Goal: Contribute content

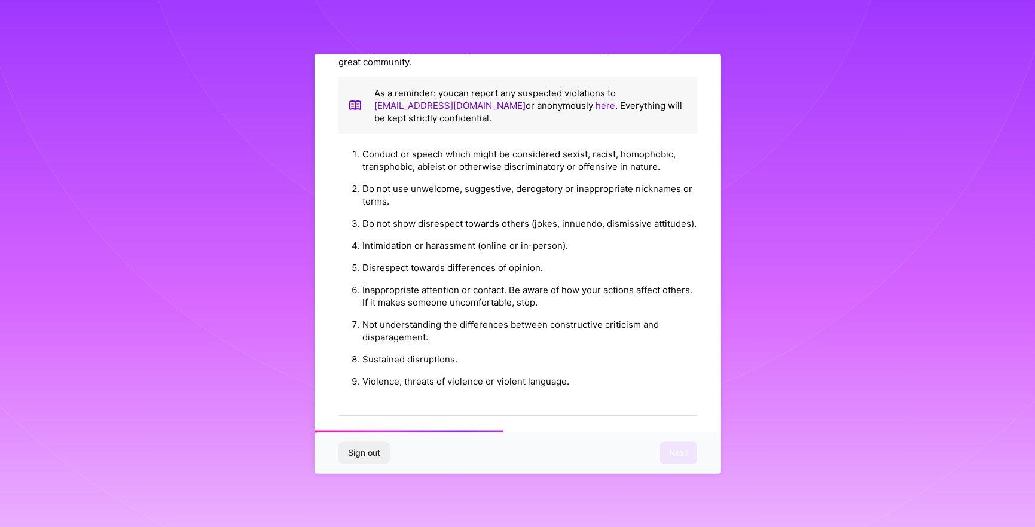
scroll to position [1226, 0]
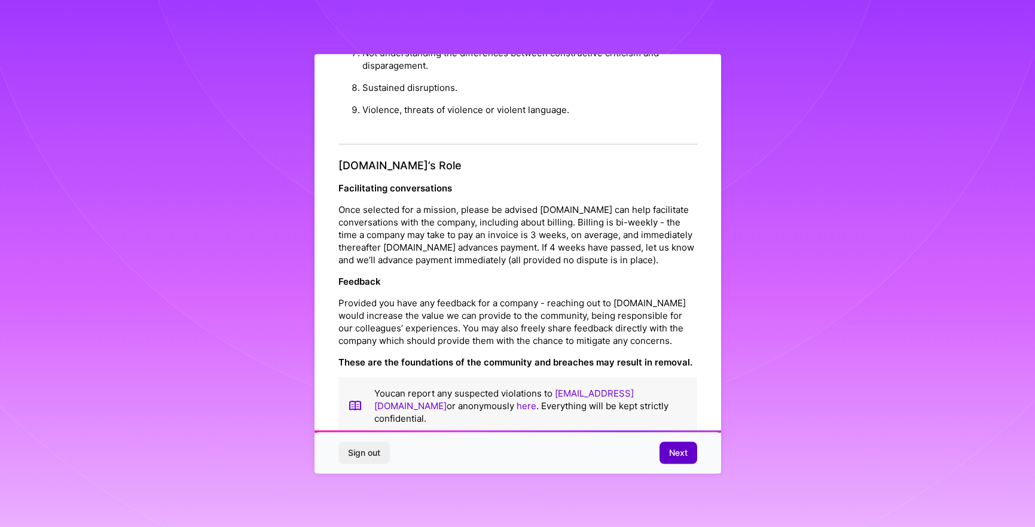
click at [679, 460] on button "Next" at bounding box center [678, 453] width 38 height 22
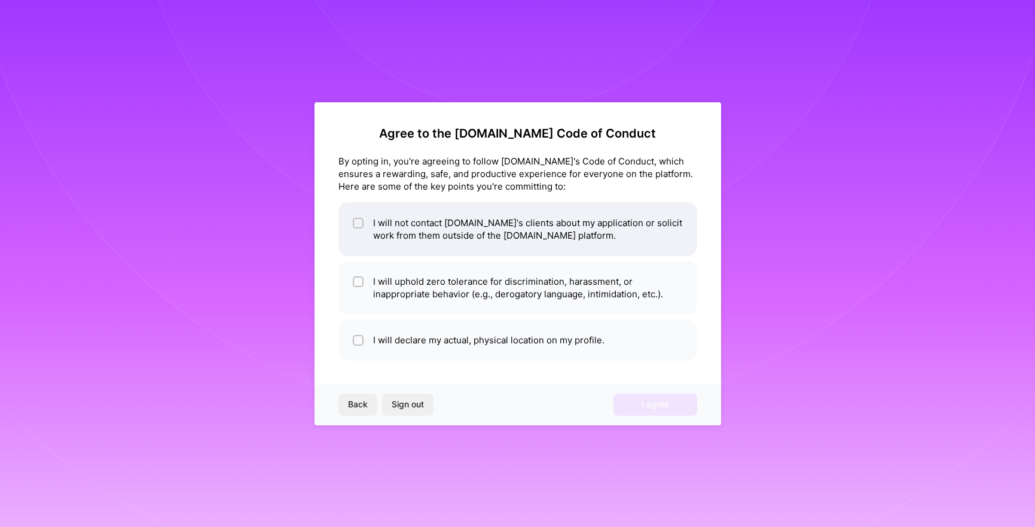
click at [356, 221] on input "checkbox" at bounding box center [359, 223] width 8 height 8
checkbox input "true"
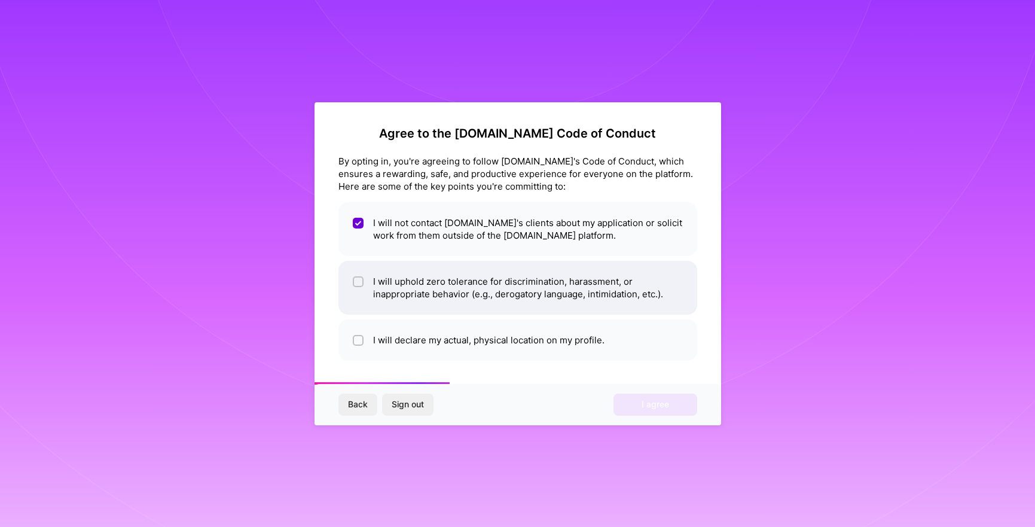
click at [354, 294] on span at bounding box center [358, 287] width 11 height 25
checkbox input "true"
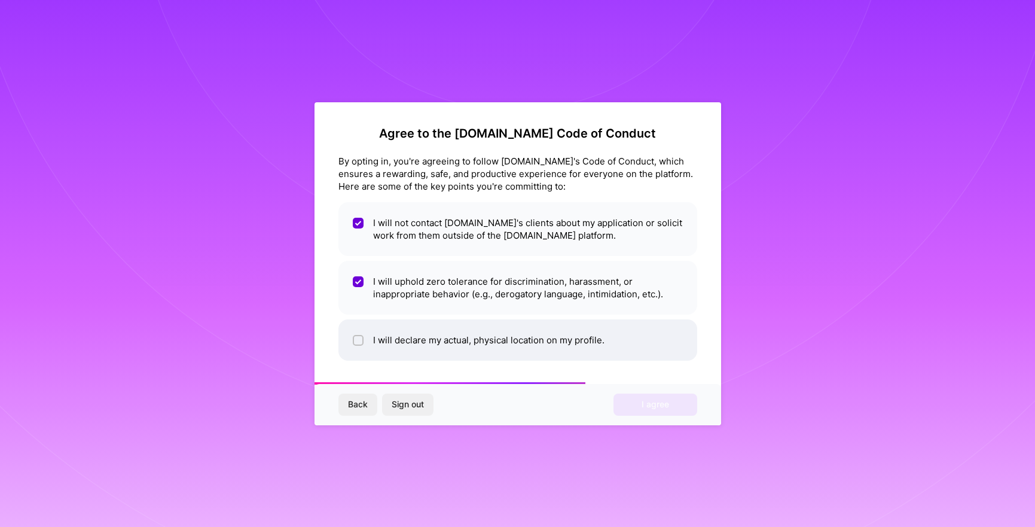
click at [355, 331] on li "I will declare my actual, physical location on my profile." at bounding box center [517, 339] width 359 height 41
checkbox input "true"
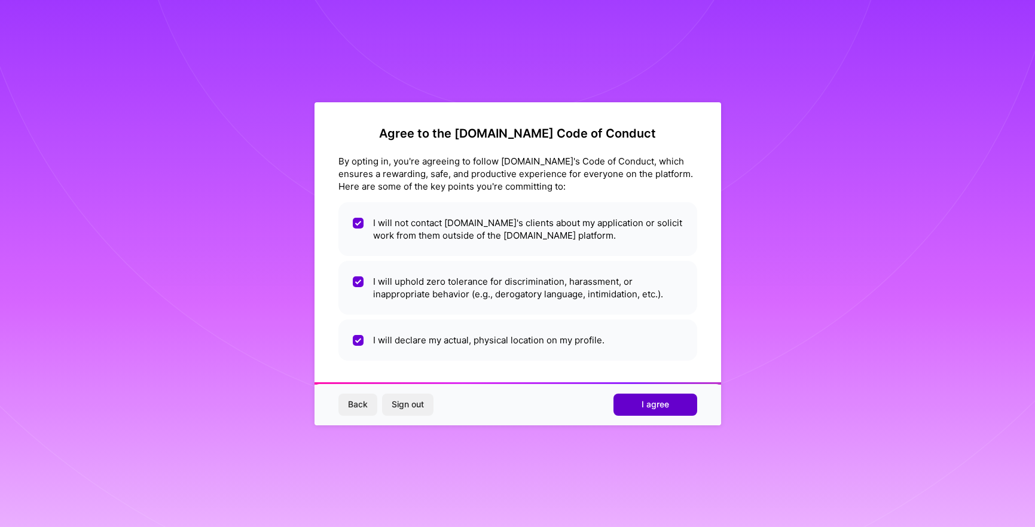
click at [637, 404] on button "I agree" at bounding box center [655, 404] width 84 height 22
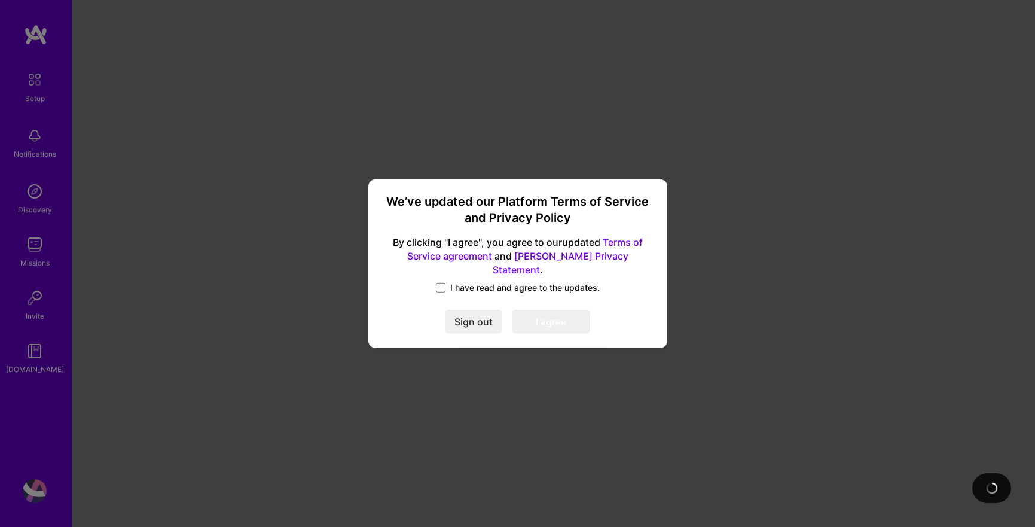
scroll to position [5, 0]
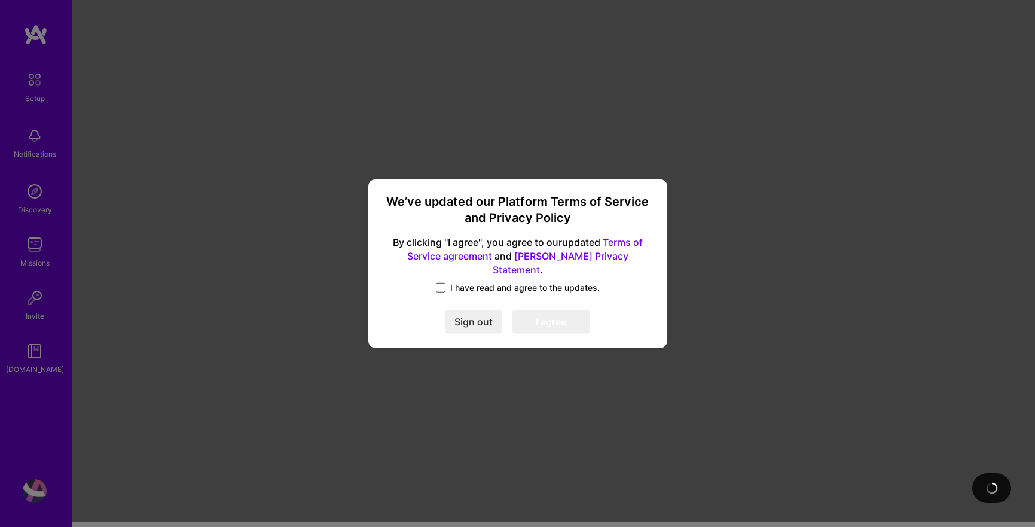
click at [442, 283] on span at bounding box center [441, 288] width 10 height 10
click at [0, 0] on input "I have read and agree to the updates." at bounding box center [0, 0] width 0 height 0
click at [558, 316] on button "I agree" at bounding box center [551, 322] width 78 height 24
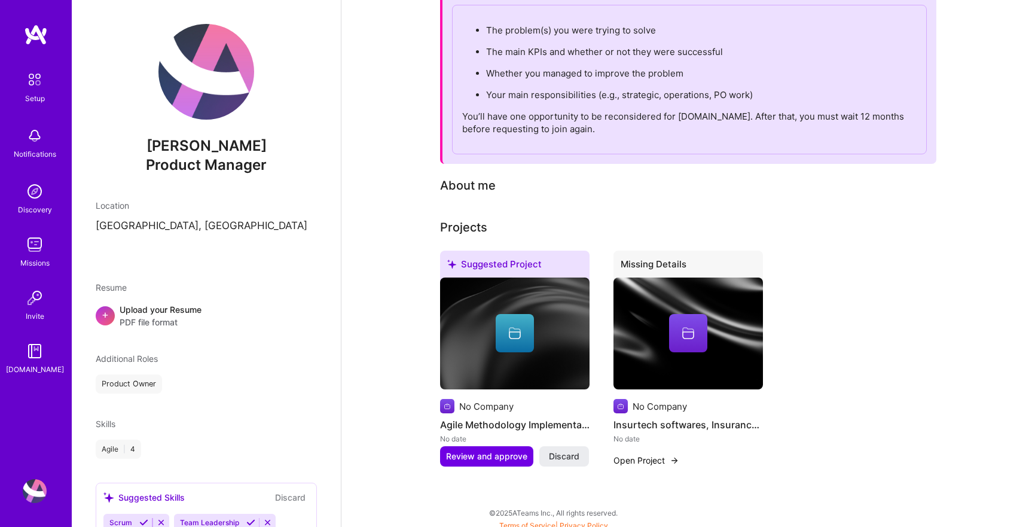
scroll to position [149, 0]
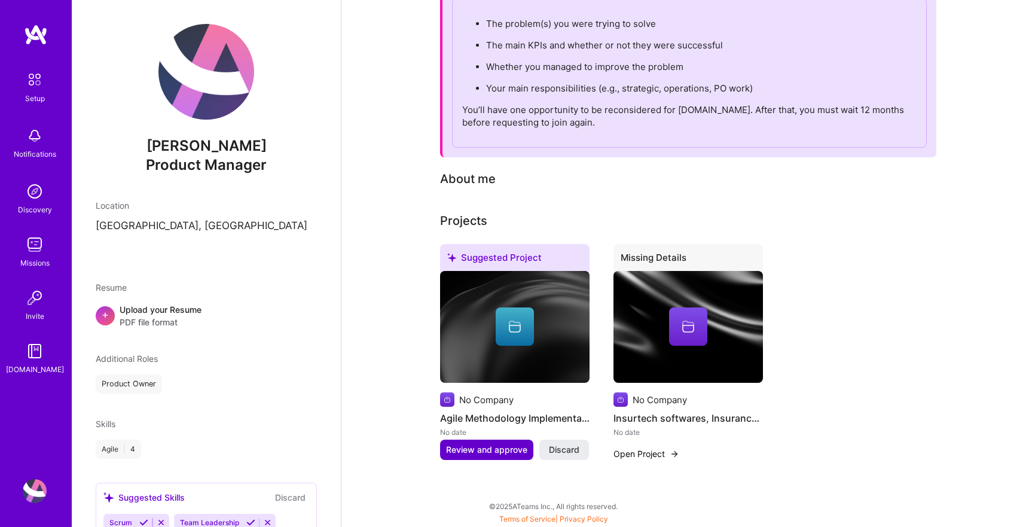
click at [496, 453] on span "Review and approve" at bounding box center [486, 450] width 81 height 12
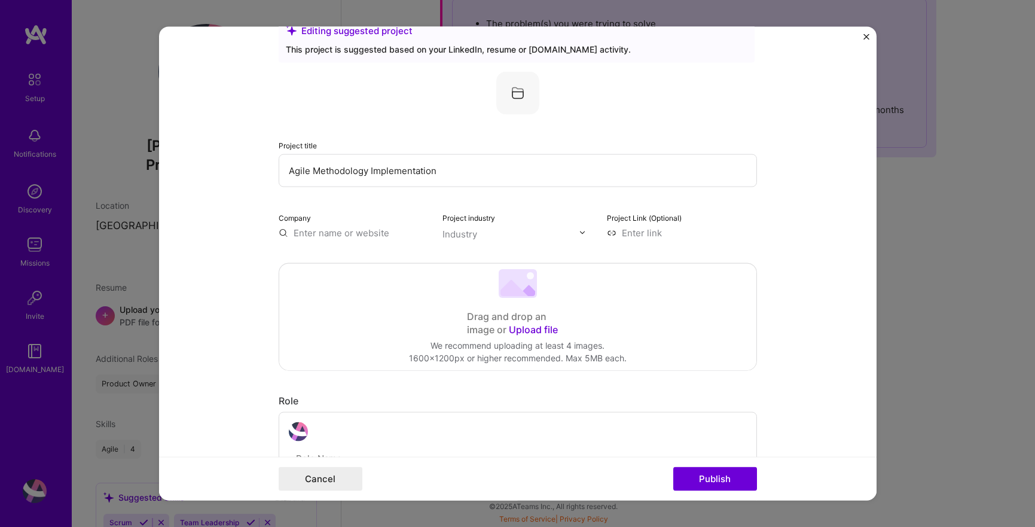
scroll to position [34, 0]
click at [541, 331] on span "Upload file" at bounding box center [533, 328] width 49 height 12
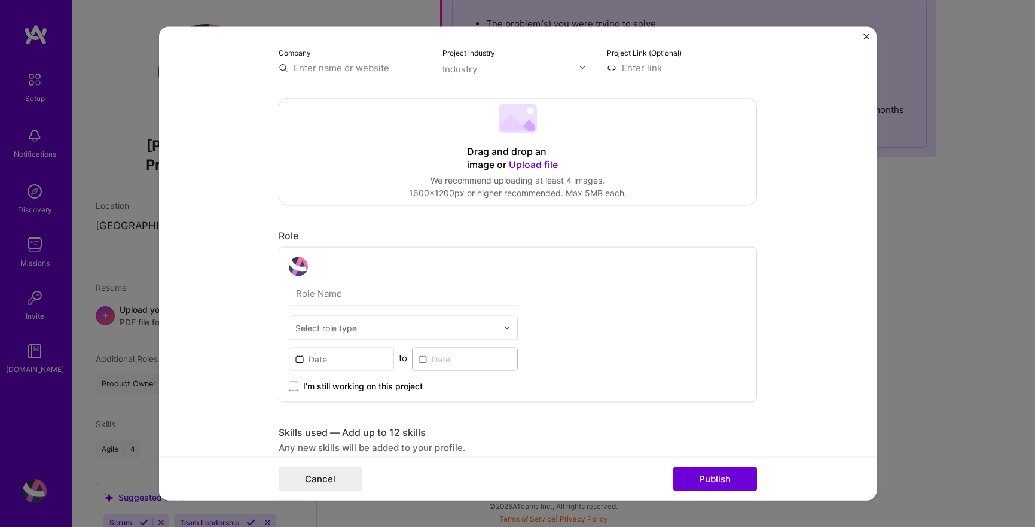
scroll to position [282, 0]
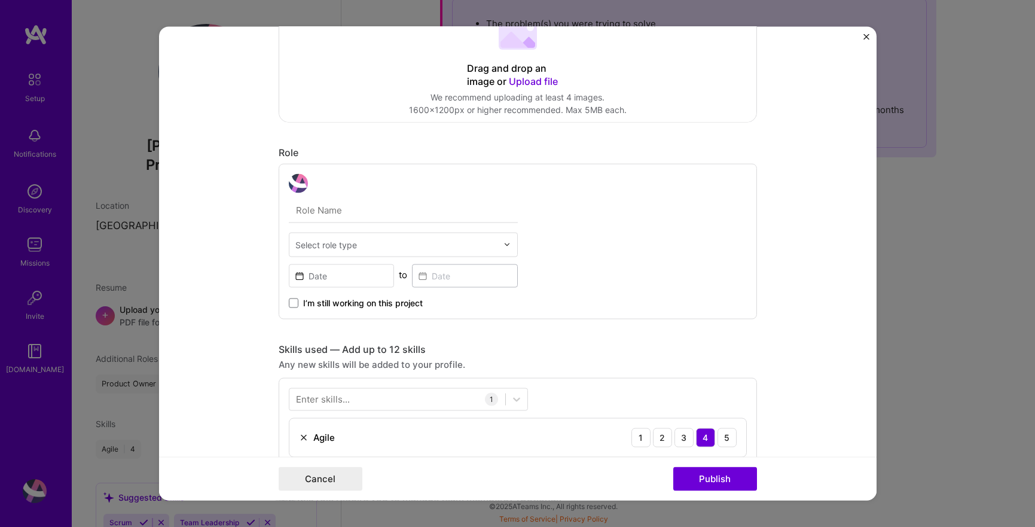
click at [497, 253] on div "Select role type" at bounding box center [396, 244] width 214 height 23
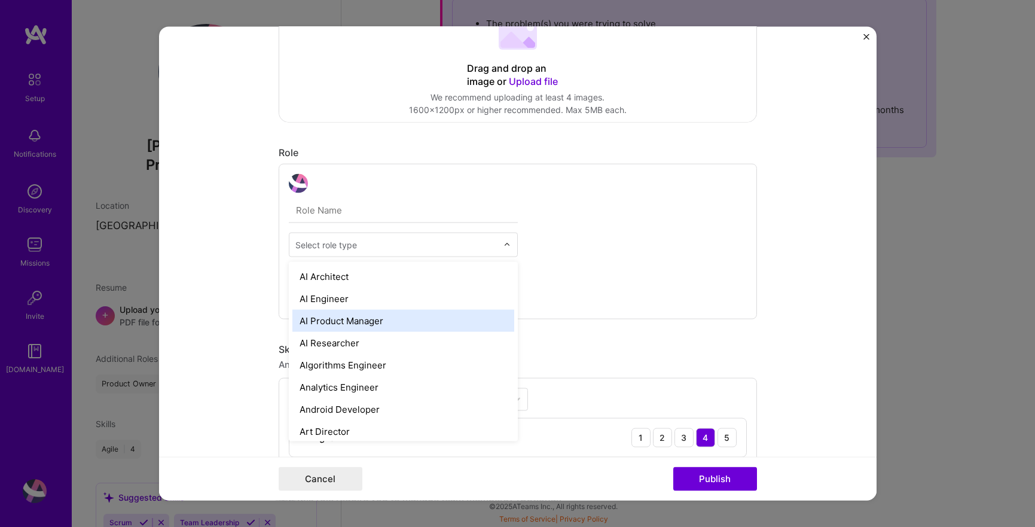
click at [423, 322] on div "AI Product Manager" at bounding box center [403, 320] width 222 height 22
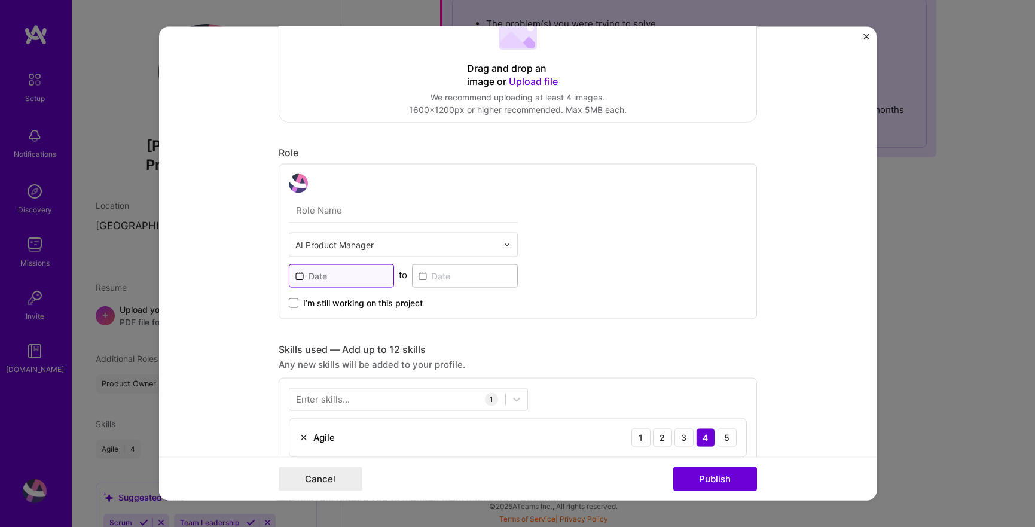
click at [359, 275] on input at bounding box center [342, 275] width 106 height 23
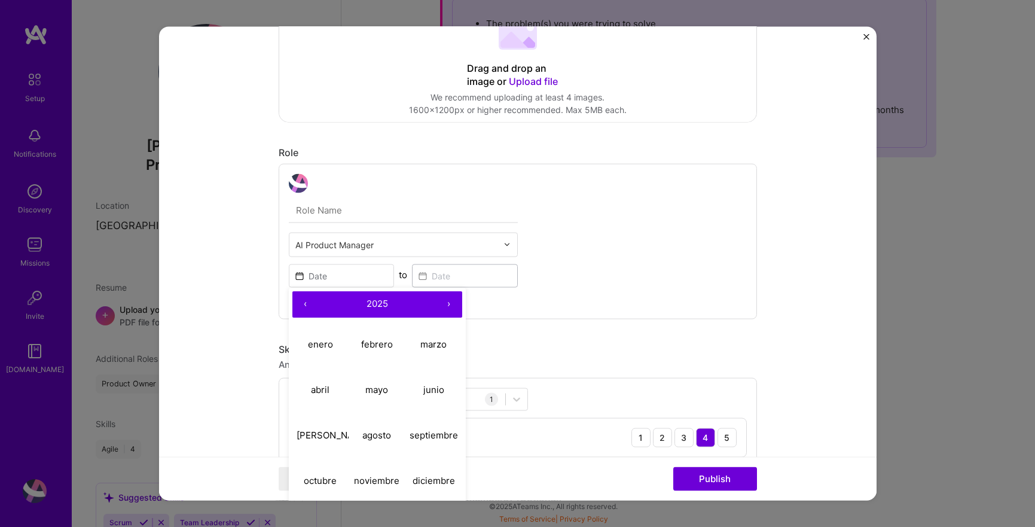
click at [307, 305] on button "‹" at bounding box center [305, 304] width 26 height 26
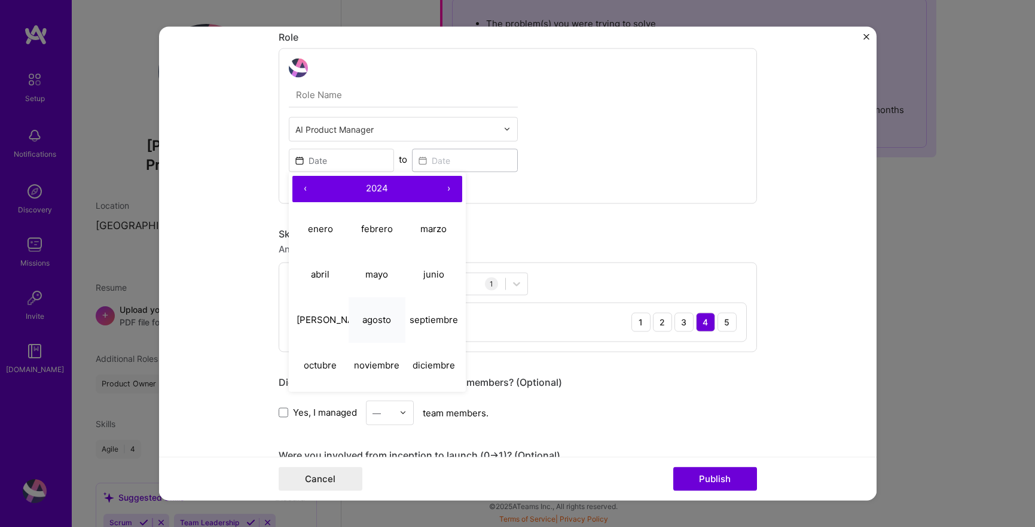
scroll to position [500, 0]
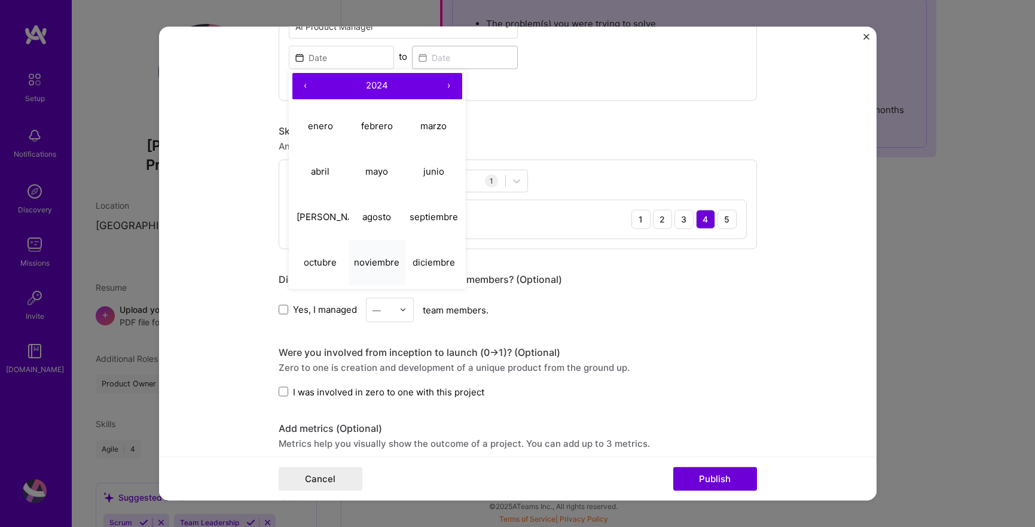
click at [387, 265] on abbr "noviembre" at bounding box center [376, 261] width 45 height 11
type input "[DATE]"
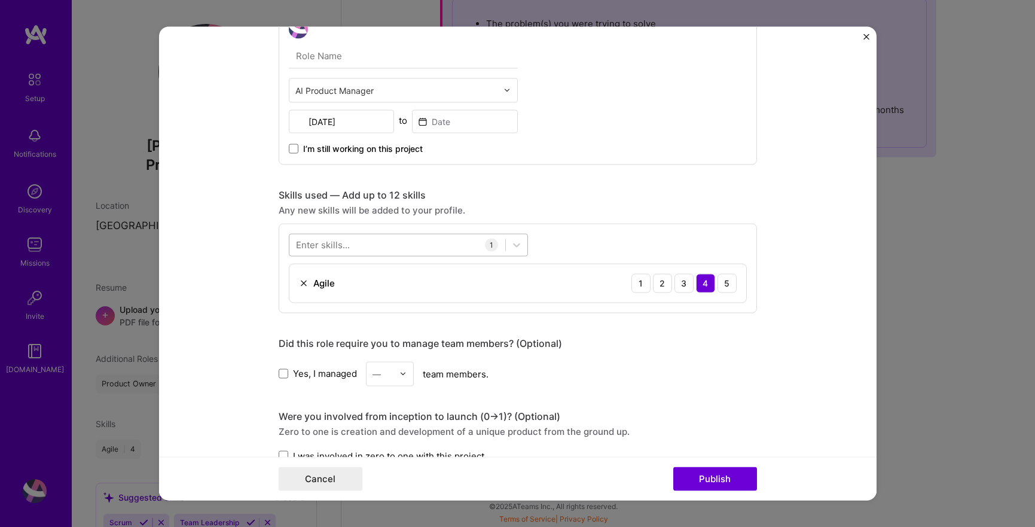
scroll to position [418, 0]
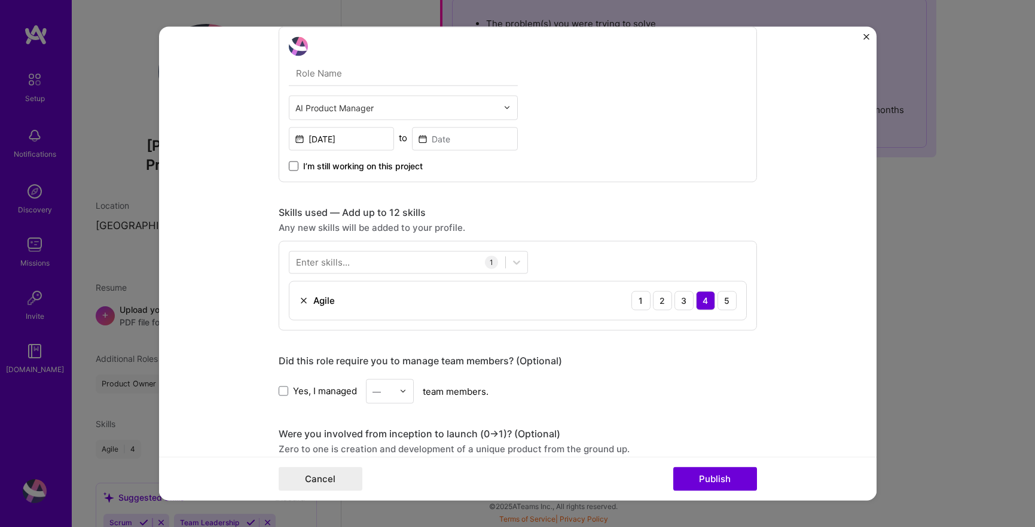
click at [294, 161] on span at bounding box center [294, 166] width 10 height 10
click at [0, 0] on input "I’m still working on this project" at bounding box center [0, 0] width 0 height 0
click at [508, 271] on div at bounding box center [517, 262] width 22 height 22
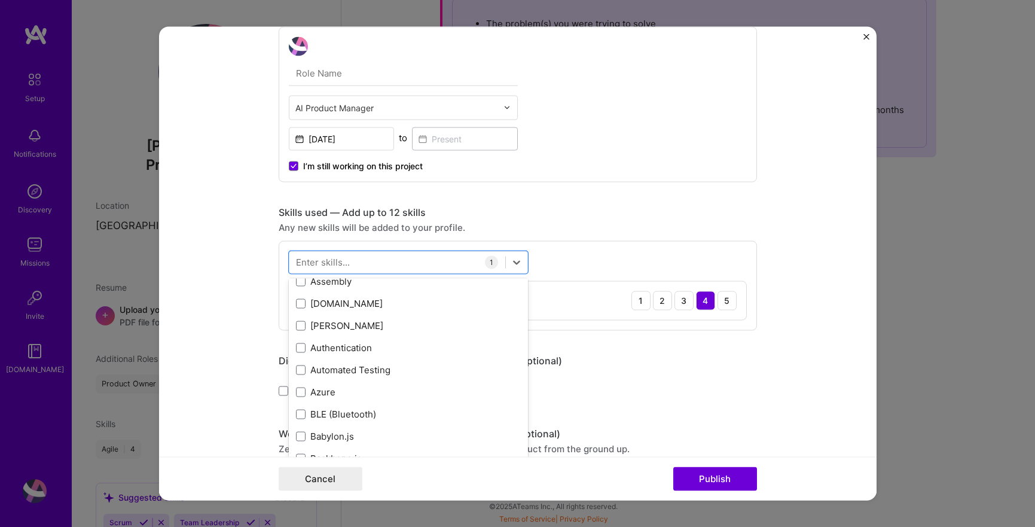
scroll to position [928, 0]
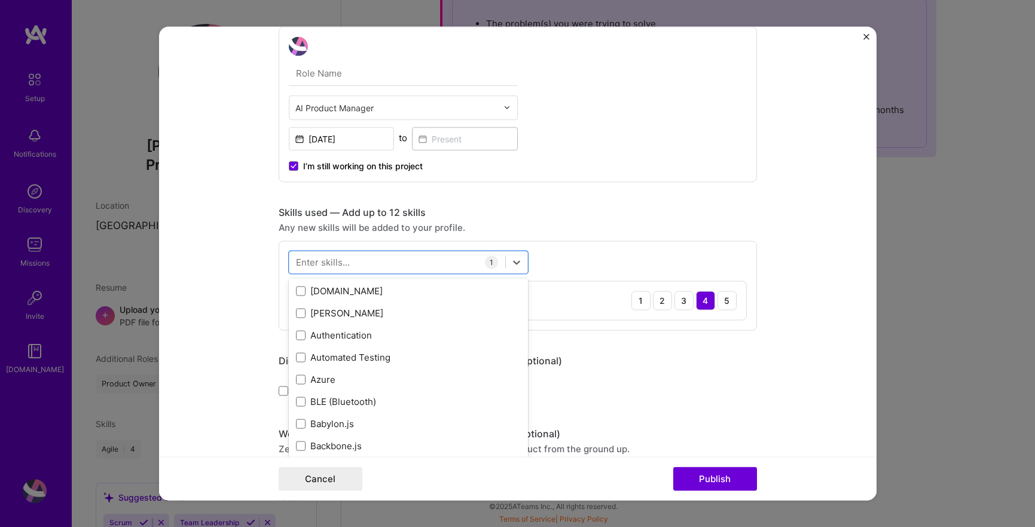
click at [588, 194] on div "Editing suggested project This project is suggested based on your LinkedIn, res…" at bounding box center [518, 346] width 478 height 1429
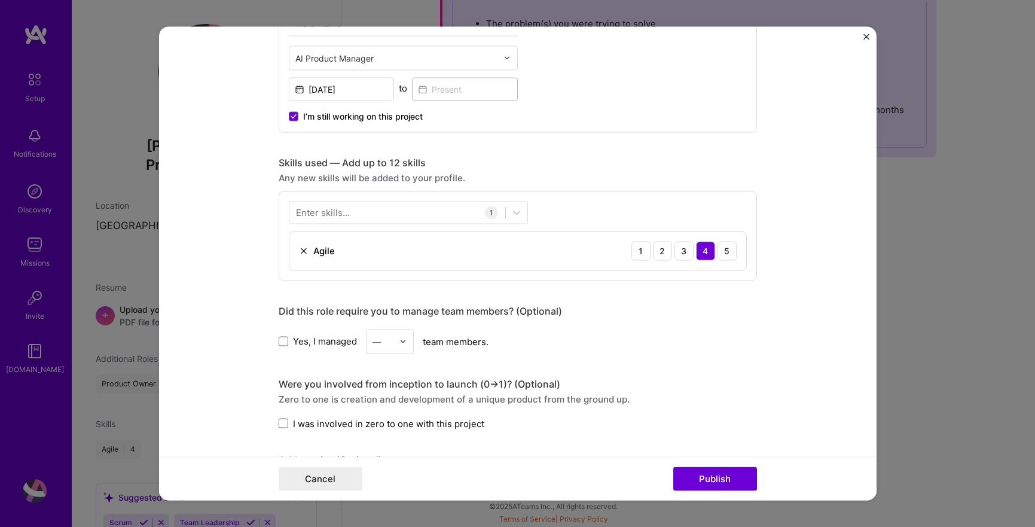
scroll to position [482, 0]
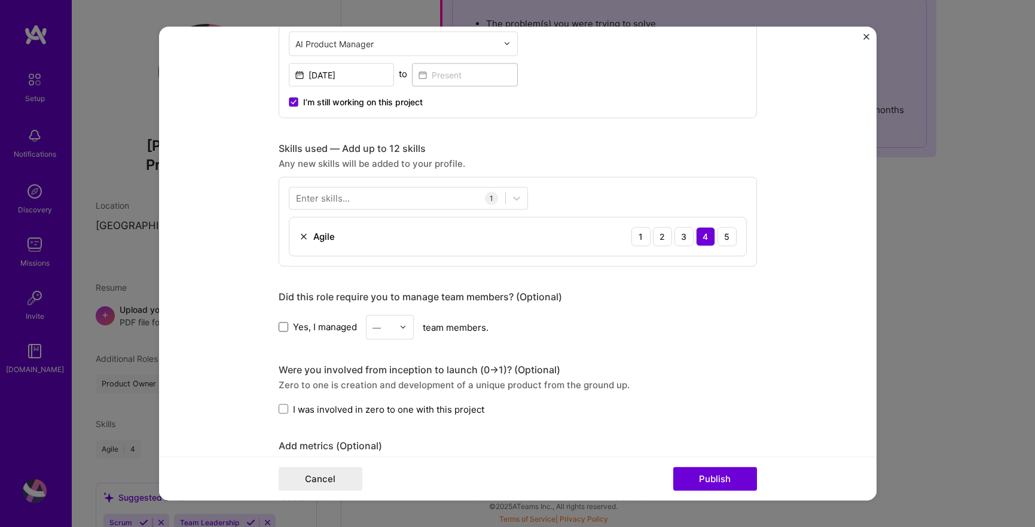
click at [280, 329] on span at bounding box center [284, 327] width 10 height 10
click at [0, 0] on input "Yes, I managed" at bounding box center [0, 0] width 0 height 0
click at [408, 323] on div at bounding box center [406, 326] width 14 height 23
click at [389, 399] on div "11" at bounding box center [389, 396] width 41 height 22
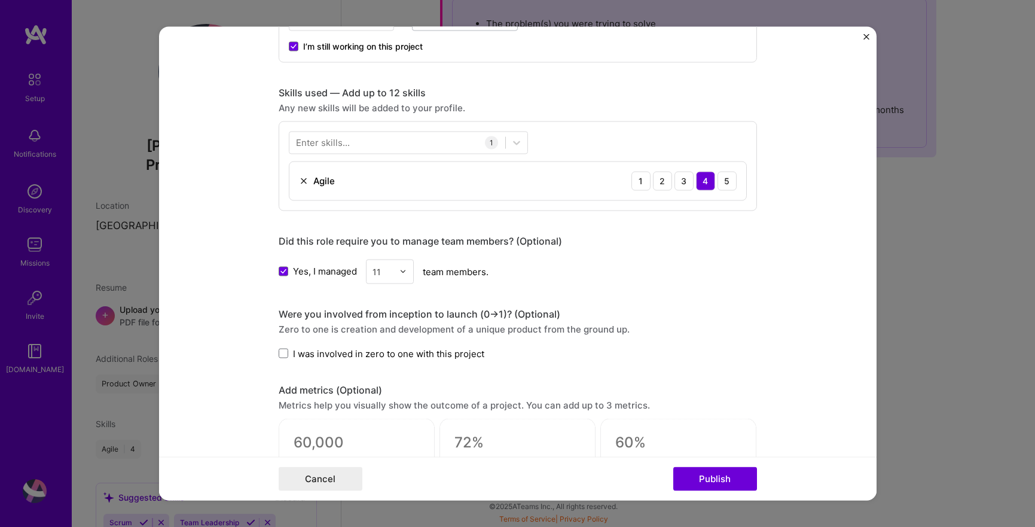
scroll to position [572, 0]
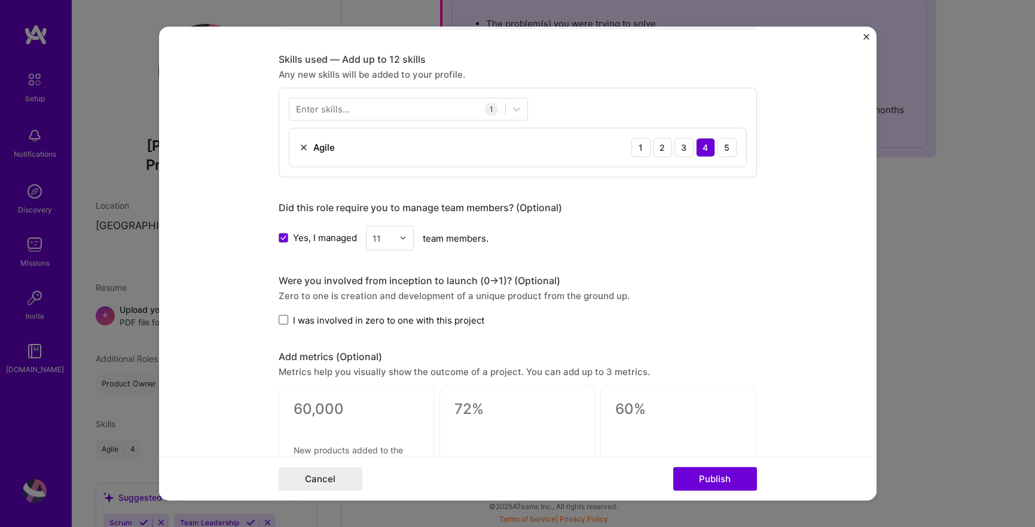
click at [283, 317] on span at bounding box center [284, 320] width 10 height 10
click at [0, 0] on input "I was involved in zero to one with this project" at bounding box center [0, 0] width 0 height 0
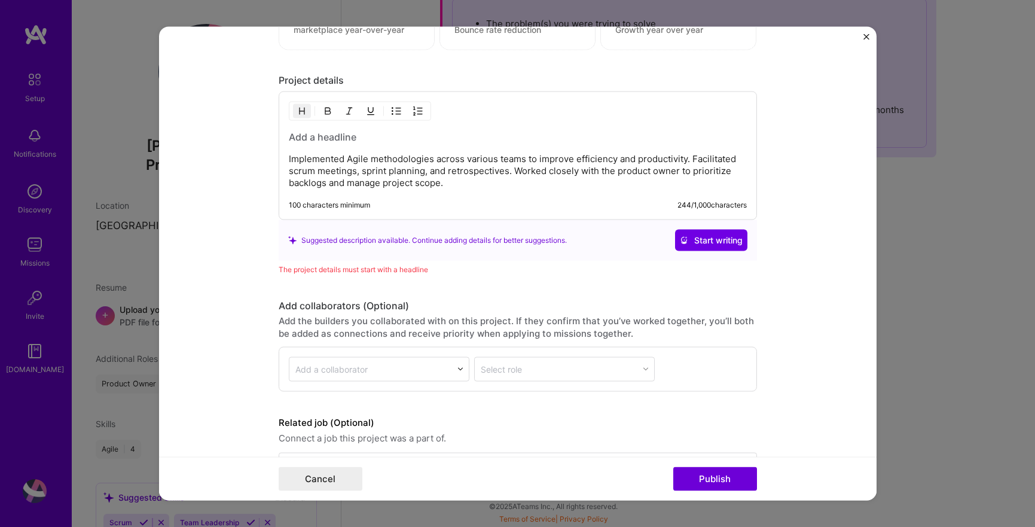
scroll to position [1046, 0]
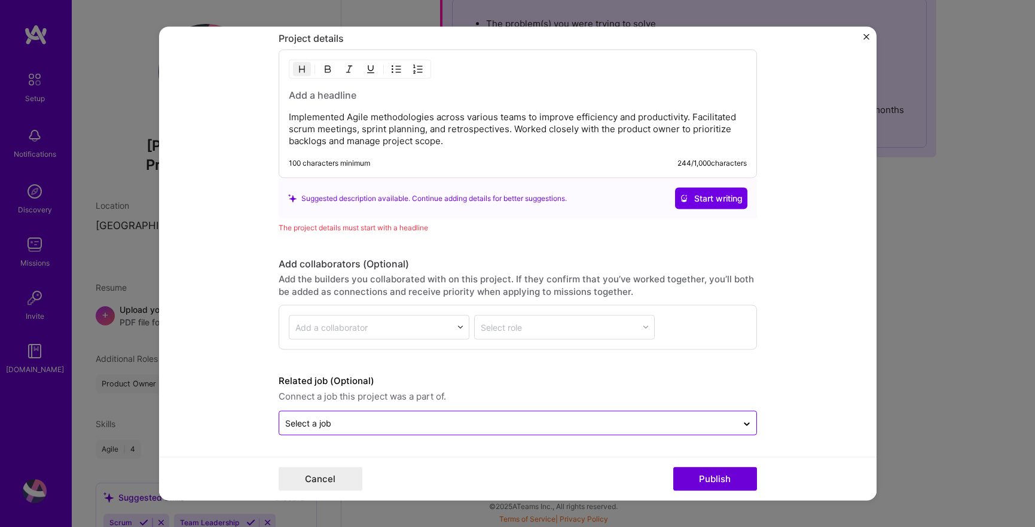
click at [416, 420] on input "text" at bounding box center [508, 423] width 446 height 13
click at [752, 292] on div "Add the builders you collaborated with on this project. If they confirm that yo…" at bounding box center [518, 285] width 478 height 25
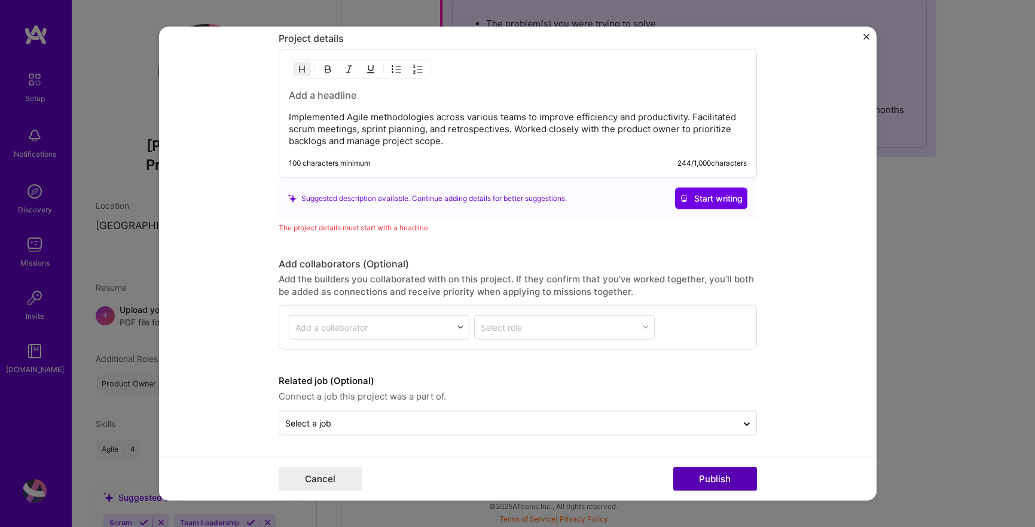
click at [731, 481] on button "Publish" at bounding box center [715, 479] width 84 height 24
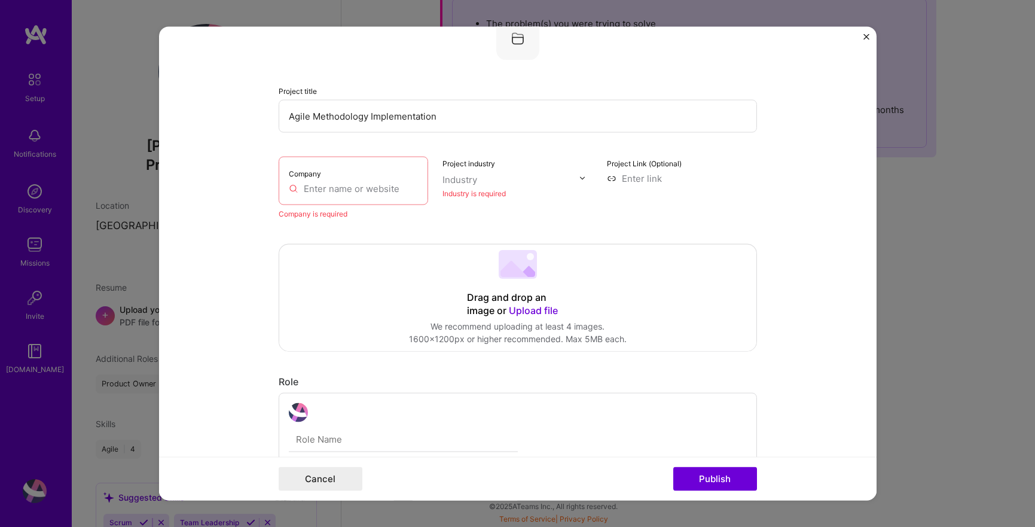
scroll to position [78, 0]
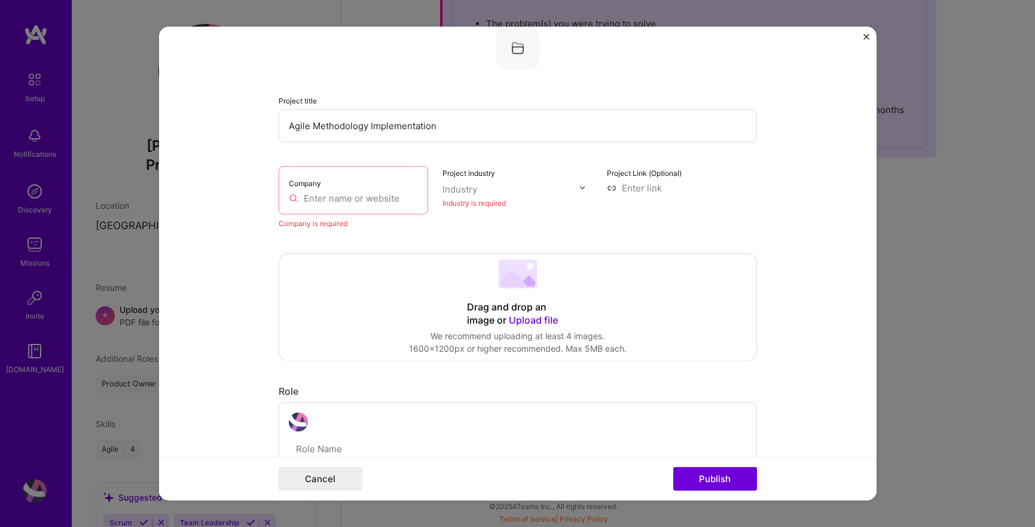
click at [380, 193] on input "text" at bounding box center [354, 197] width 130 height 13
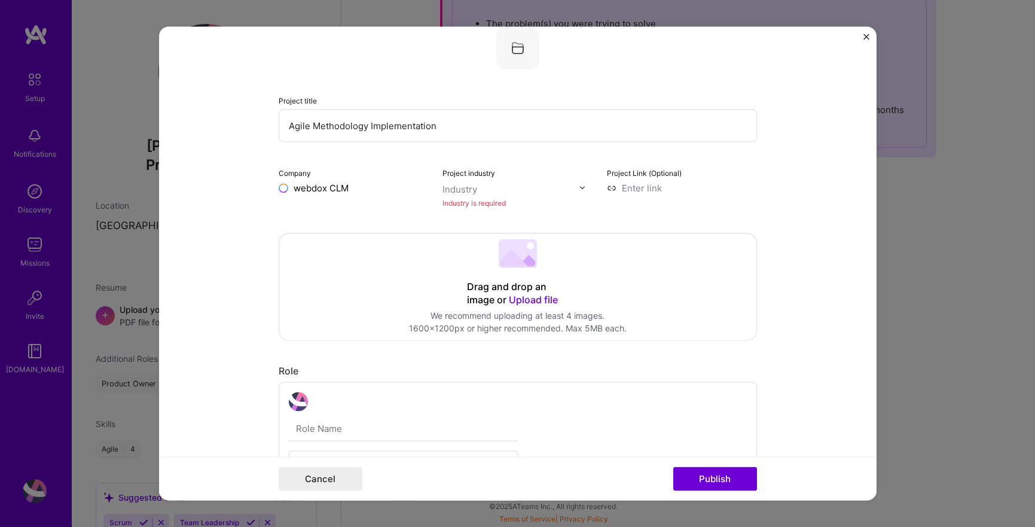
type input "webdox CLM"
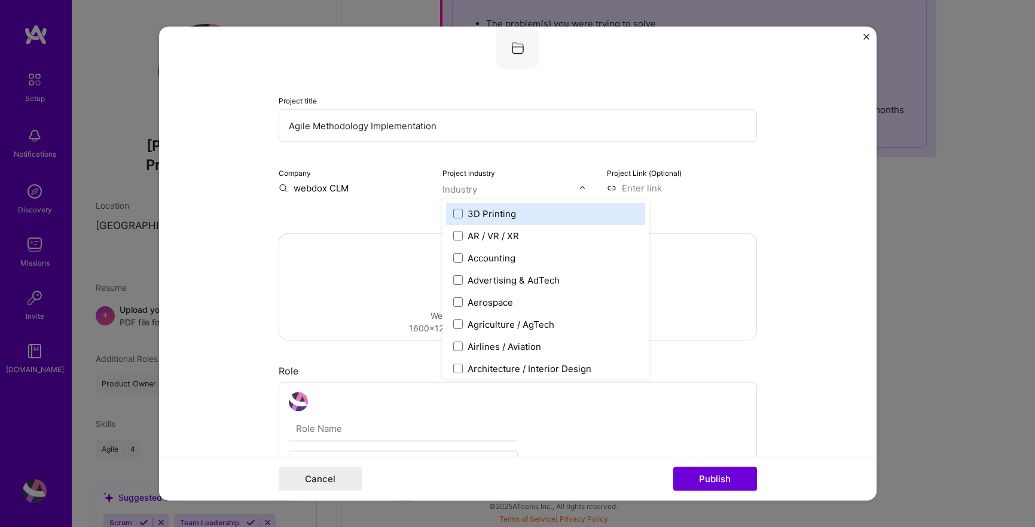
click at [452, 189] on div "Industry" at bounding box center [459, 188] width 35 height 13
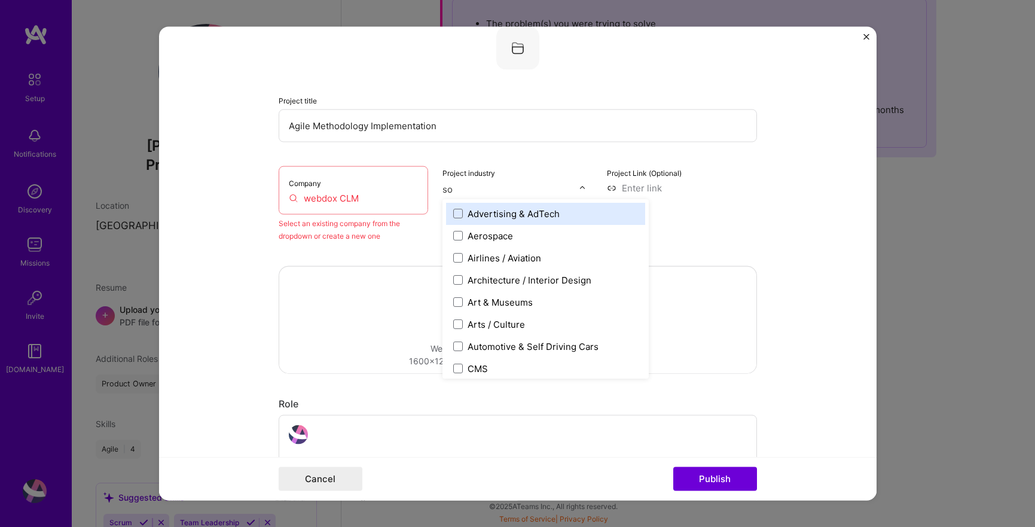
type input "sof"
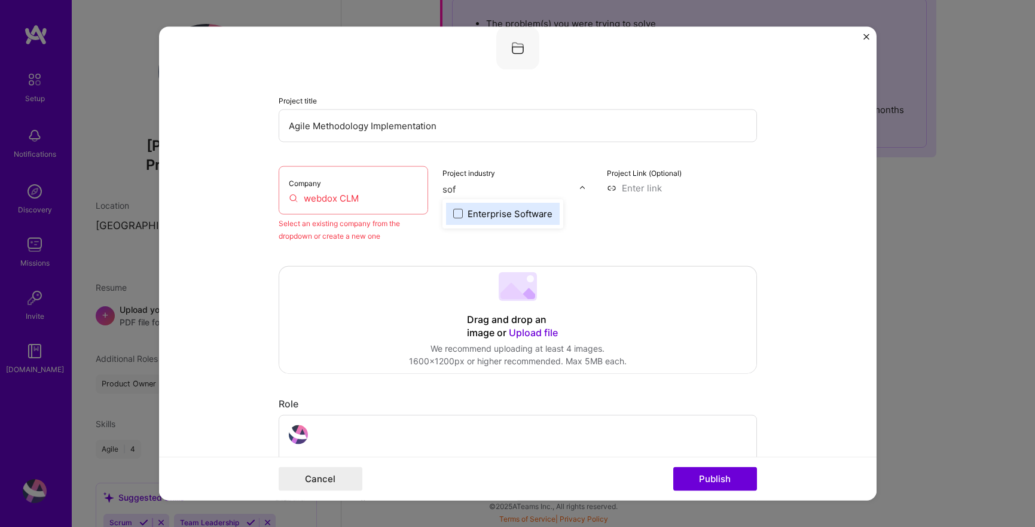
click at [459, 214] on span at bounding box center [458, 214] width 10 height 10
click at [310, 201] on input "webdox CLM" at bounding box center [354, 197] width 130 height 13
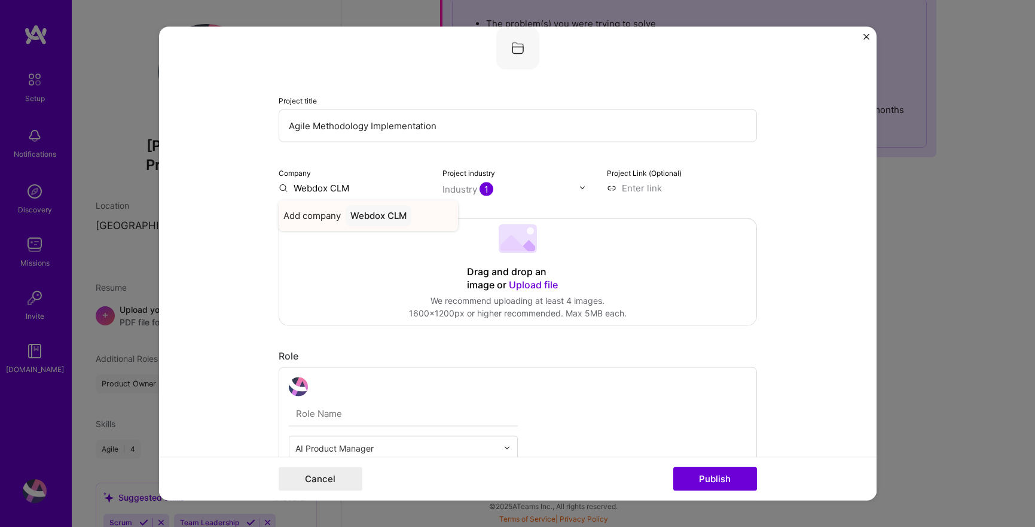
type input "Webdox CLM"
click at [365, 220] on div "Webdox CLM" at bounding box center [379, 214] width 66 height 21
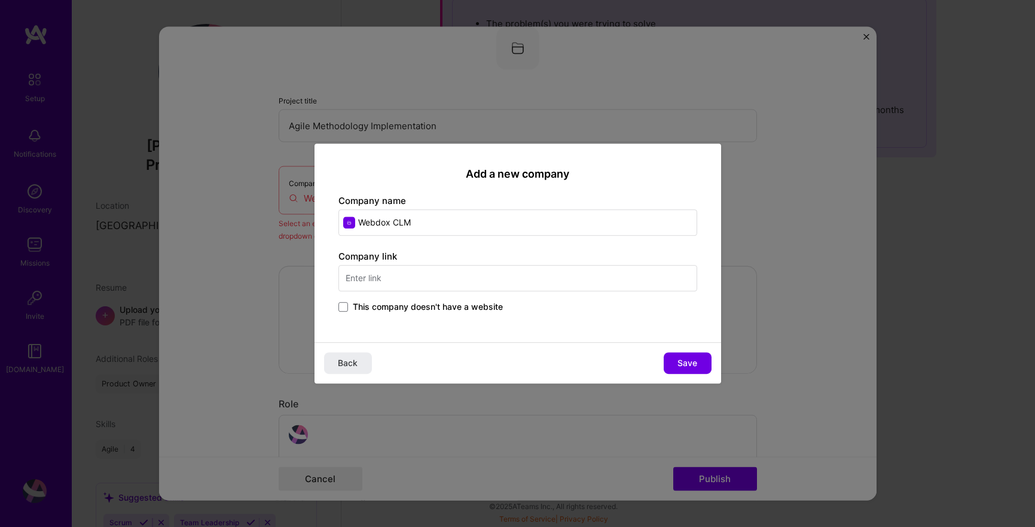
click at [392, 279] on input "text" at bounding box center [517, 278] width 359 height 26
type input "[DOMAIN_NAME]"
click at [682, 355] on button "Save" at bounding box center [688, 363] width 48 height 22
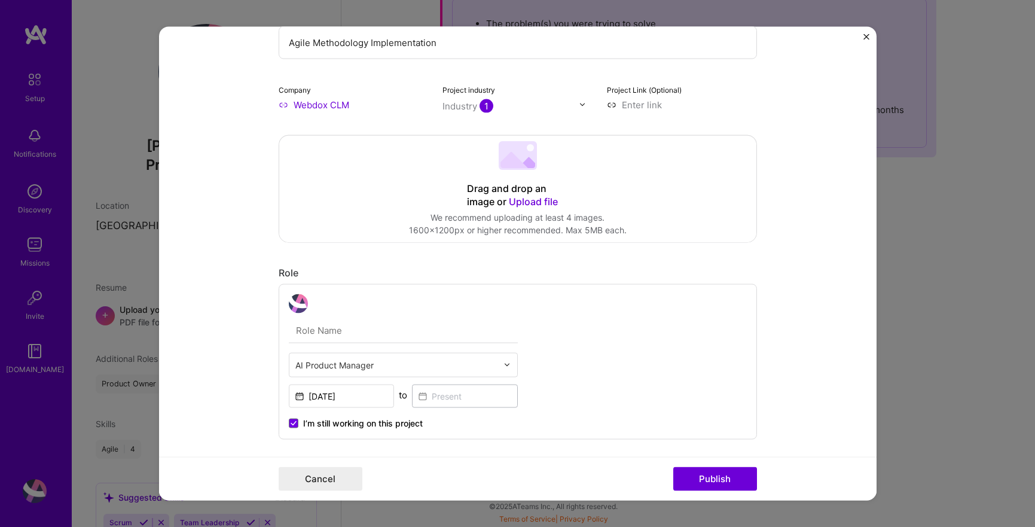
scroll to position [190, 0]
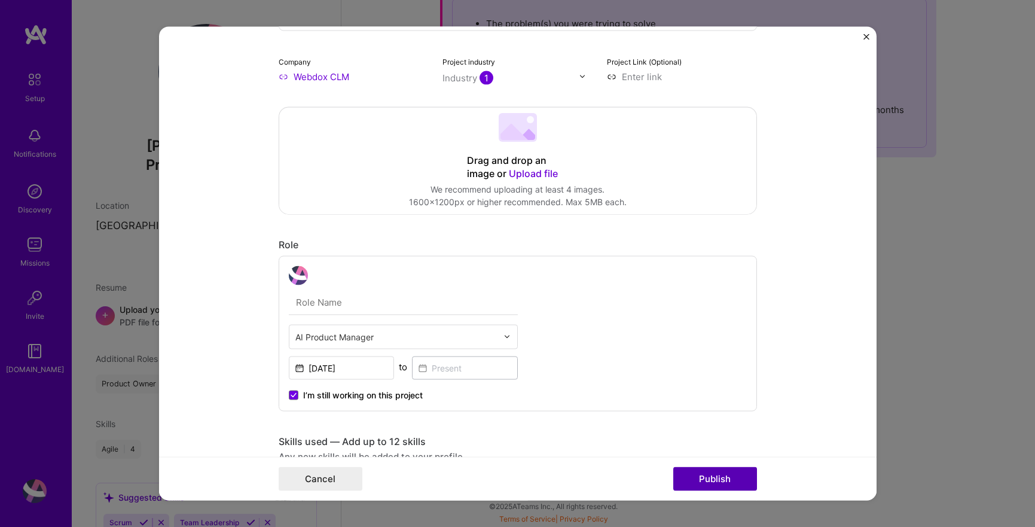
click at [722, 478] on button "Publish" at bounding box center [715, 479] width 84 height 24
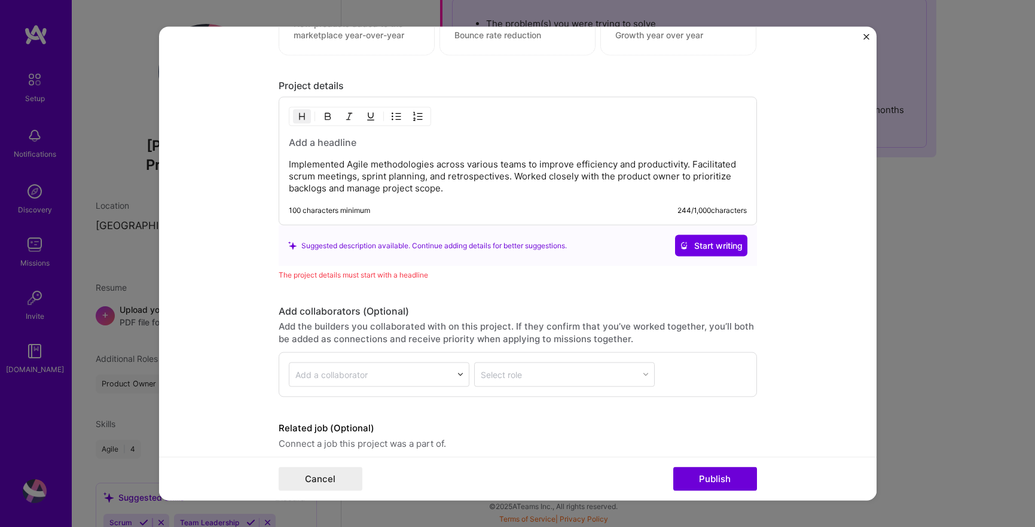
scroll to position [1046, 0]
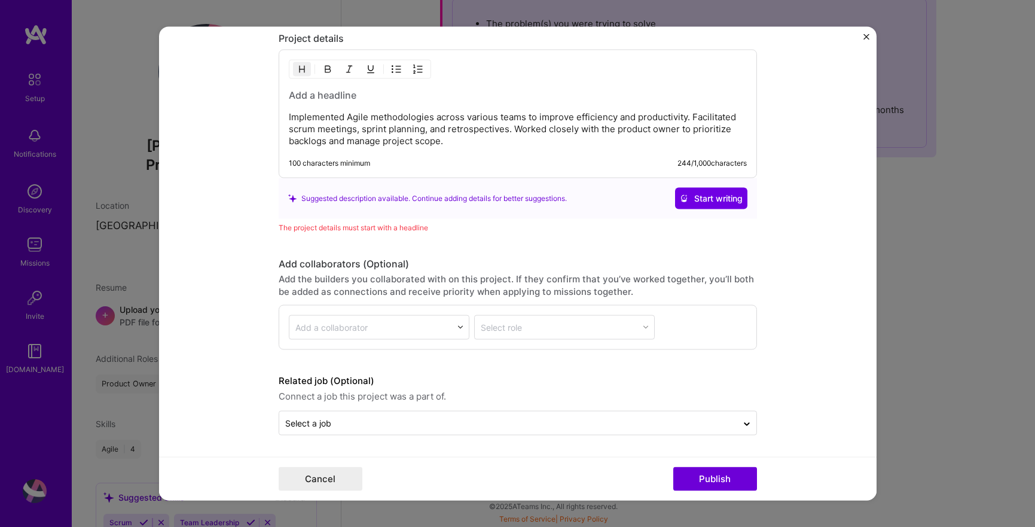
click at [513, 227] on div "The project details must start with a headline" at bounding box center [518, 227] width 478 height 13
click at [548, 151] on div "Implemented Agile methodologies across various teams to improve efficiency and …" at bounding box center [518, 114] width 478 height 129
click at [558, 132] on p "Implemented Agile methodologies across various teams to improve efficiency and …" at bounding box center [518, 129] width 458 height 36
click at [549, 135] on p "Implemented Agile methodologies across various teams to improve efficiency and …" at bounding box center [518, 129] width 458 height 36
click at [485, 132] on p "Implemented Agile methodologies across various teams to improve efficiency and …" at bounding box center [518, 129] width 458 height 36
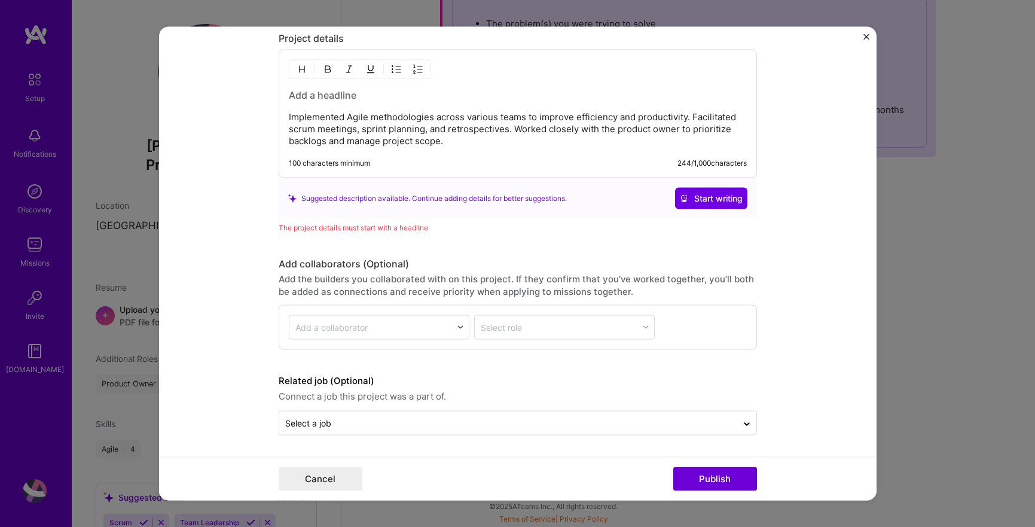
click at [500, 135] on p "Implemented Agile methodologies across various teams to improve efficiency and …" at bounding box center [518, 129] width 458 height 36
click at [685, 196] on icon at bounding box center [684, 198] width 8 height 8
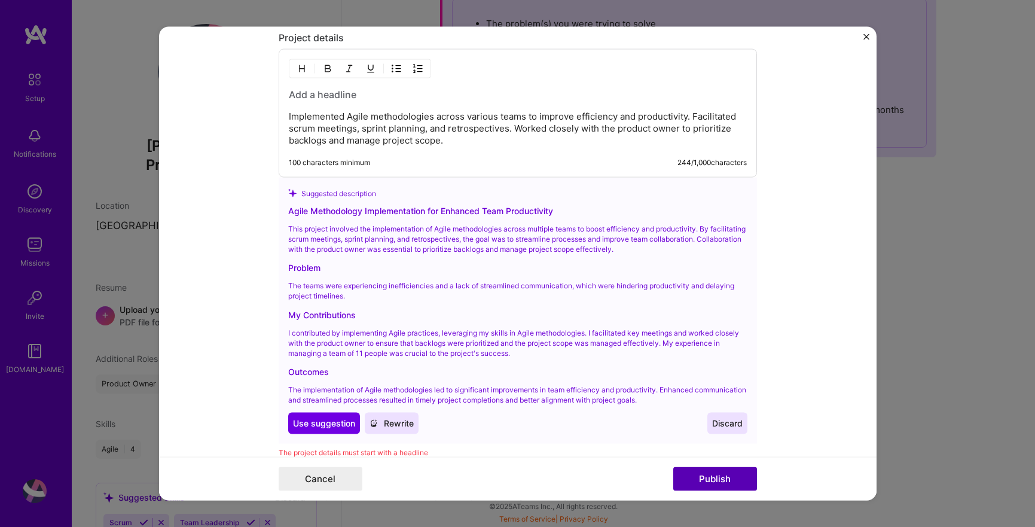
click at [717, 478] on button "Publish" at bounding box center [715, 479] width 84 height 24
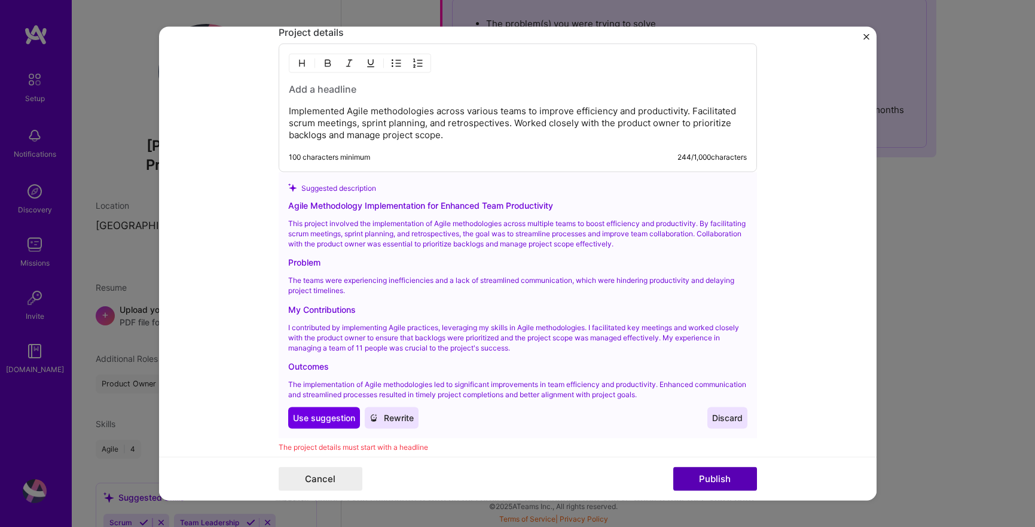
click at [687, 475] on button "Publish" at bounding box center [715, 479] width 84 height 24
click at [340, 423] on span "Use suggestion" at bounding box center [324, 417] width 62 height 12
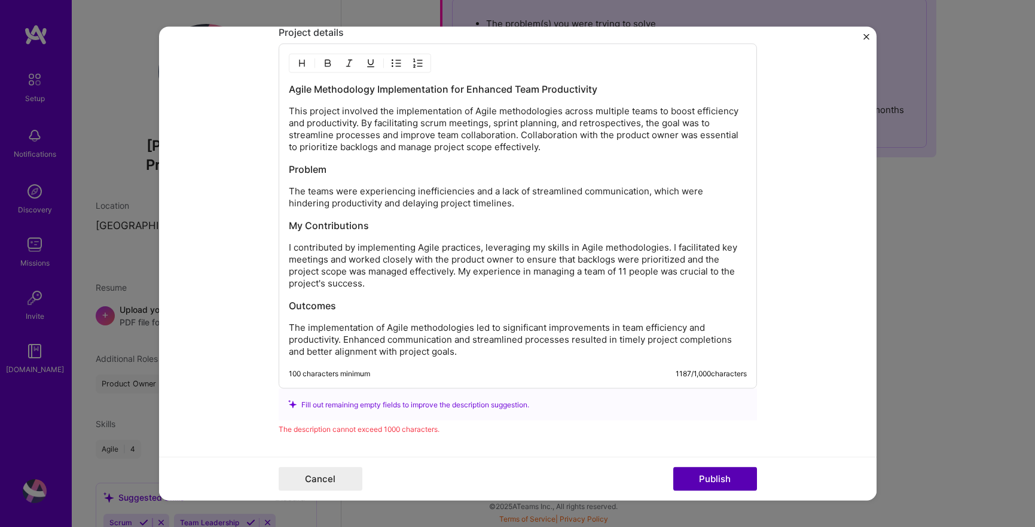
click at [688, 476] on button "Publish" at bounding box center [715, 479] width 84 height 24
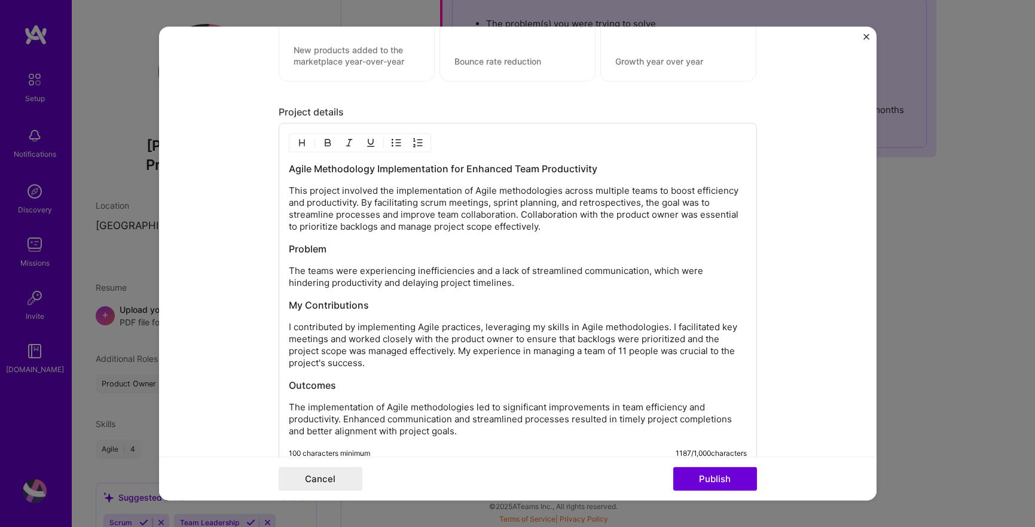
scroll to position [970, 0]
click at [412, 353] on p "I contributed by implementing Agile practices, leveraging my skills in Agile me…" at bounding box center [518, 347] width 458 height 48
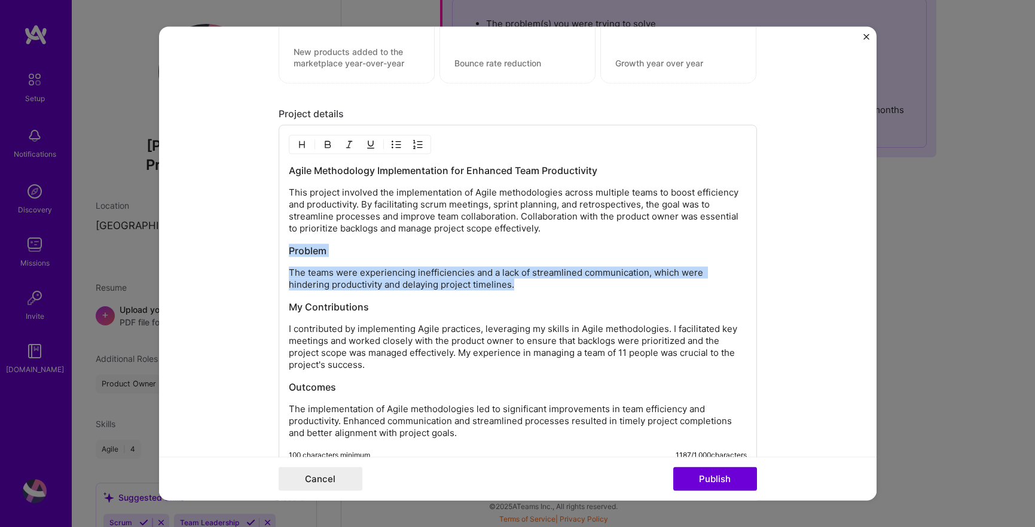
drag, startPoint x: 489, startPoint y: 290, endPoint x: 288, endPoint y: 239, distance: 207.8
click at [288, 239] on div "Agile Methodology Implementation for Enhanced Team Productivity This project in…" at bounding box center [518, 297] width 478 height 345
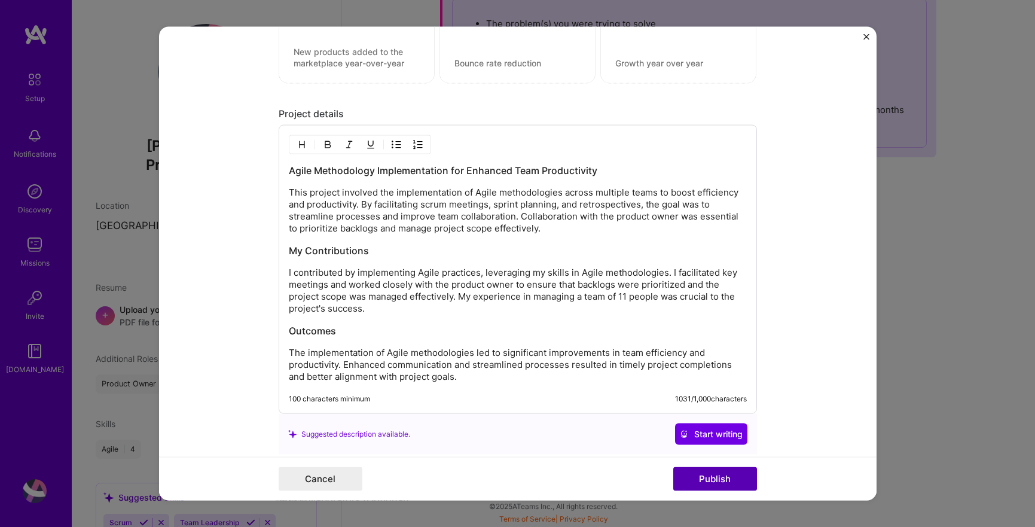
click at [725, 482] on button "Publish" at bounding box center [715, 479] width 84 height 24
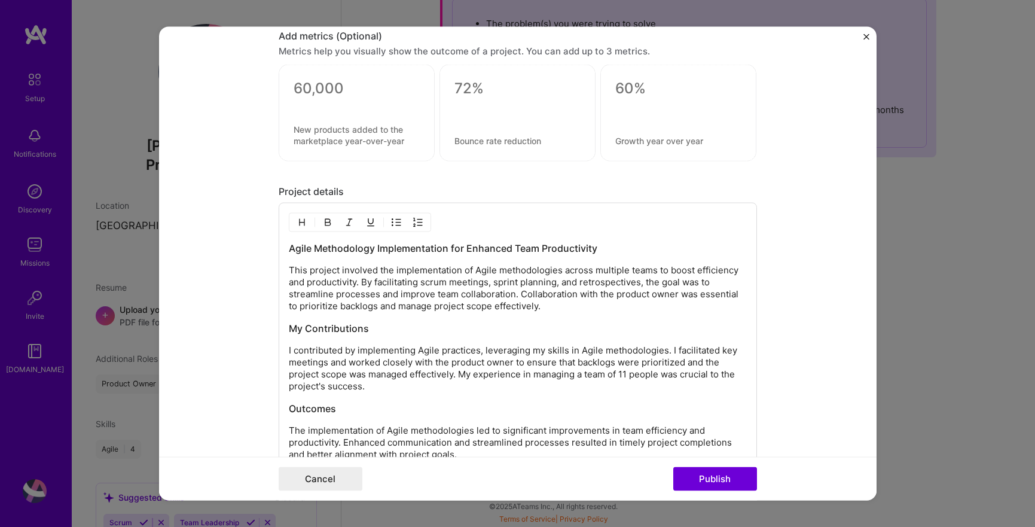
scroll to position [886, 0]
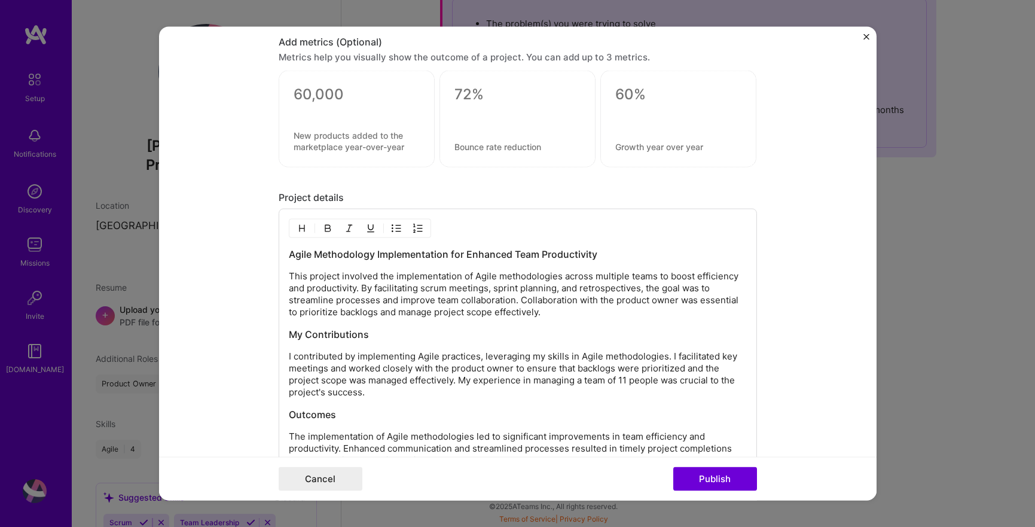
click at [585, 308] on p "This project involved the implementation of Agile methodologies across multiple…" at bounding box center [518, 294] width 458 height 48
drag, startPoint x: 547, startPoint y: 313, endPoint x: 439, endPoint y: 316, distance: 107.6
click at [439, 316] on p "This project involved the implementation of Agile methodologies across multiple…" at bounding box center [518, 294] width 458 height 48
click at [467, 312] on p "This project involved the implementation of Agile methodologies across multiple…" at bounding box center [518, 294] width 458 height 48
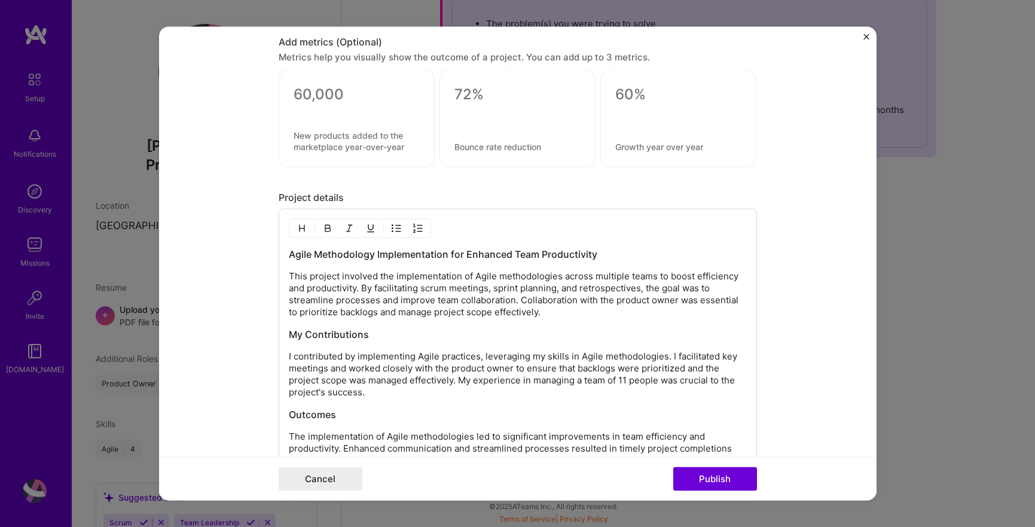
click at [512, 316] on p "This project involved the implementation of Agile methodologies across multiple…" at bounding box center [518, 294] width 458 height 48
drag, startPoint x: 496, startPoint y: 311, endPoint x: 433, endPoint y: 314, distance: 63.4
click at [433, 314] on p "This project involved the implementation of Agile methodologies across multiple…" at bounding box center [518, 294] width 458 height 48
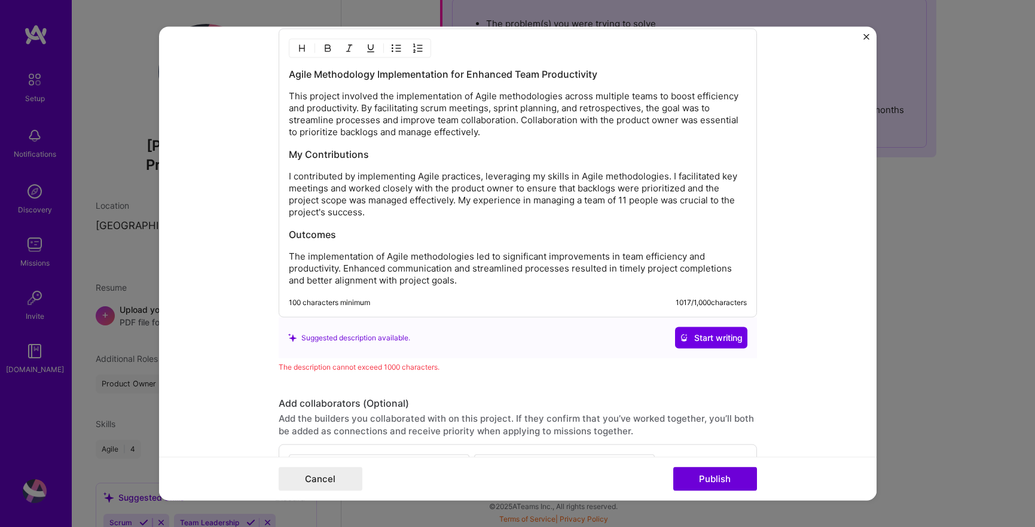
scroll to position [1032, 0]
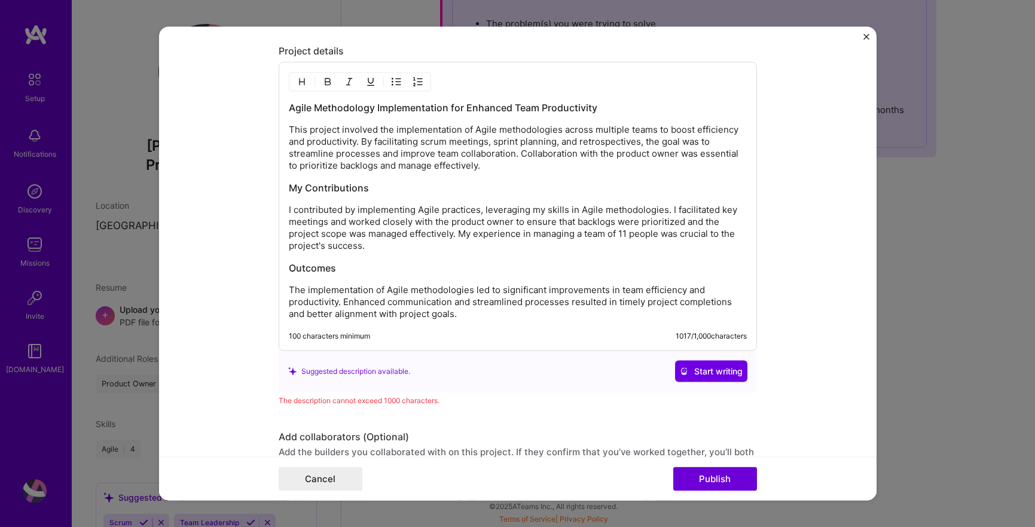
click at [517, 219] on p "I contributed by implementing Agile practices, leveraging my skills in Agile me…" at bounding box center [518, 228] width 458 height 48
click at [512, 222] on p "I contributed by implementing Agile practices, leveraging my skills in Agile me…" at bounding box center [518, 228] width 458 height 48
click at [551, 228] on p "I contributed by implementing Agile practices, leveraging my skills in Agile me…" at bounding box center [518, 228] width 458 height 48
drag, startPoint x: 457, startPoint y: 235, endPoint x: 684, endPoint y: 222, distance: 227.0
click at [684, 222] on p "I contributed by implementing Agile practices, leveraging my skills in Agile me…" at bounding box center [518, 228] width 458 height 48
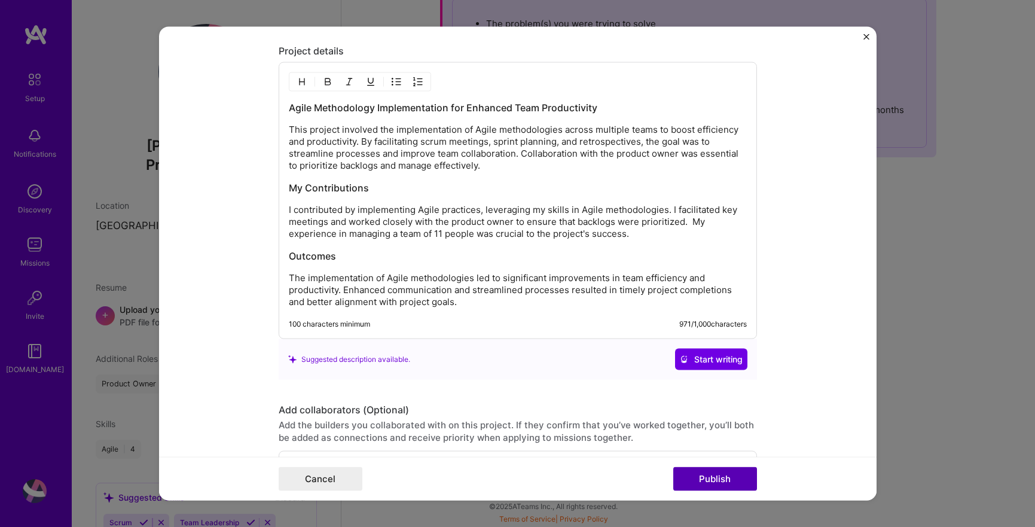
click at [701, 481] on button "Publish" at bounding box center [715, 479] width 84 height 24
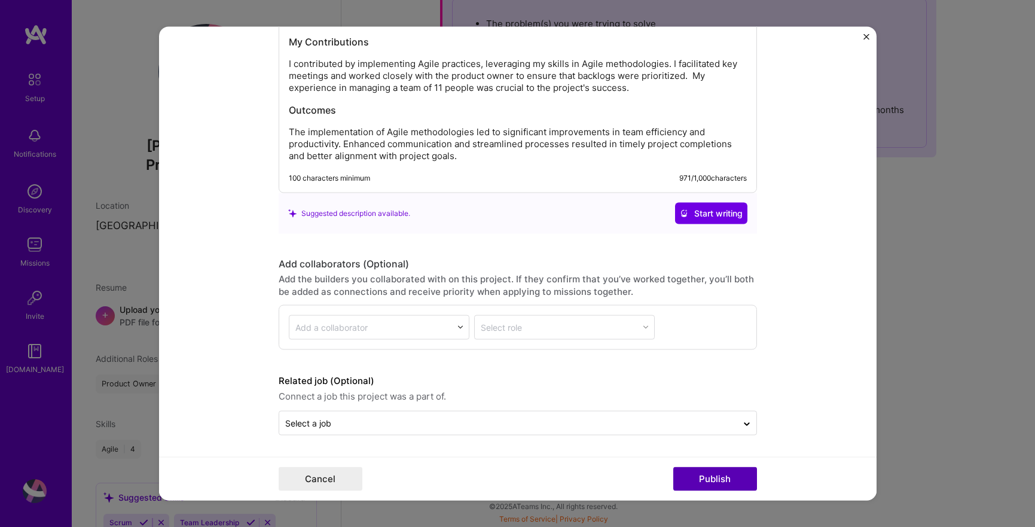
scroll to position [1124, 0]
click at [707, 482] on button "Publish" at bounding box center [715, 479] width 84 height 24
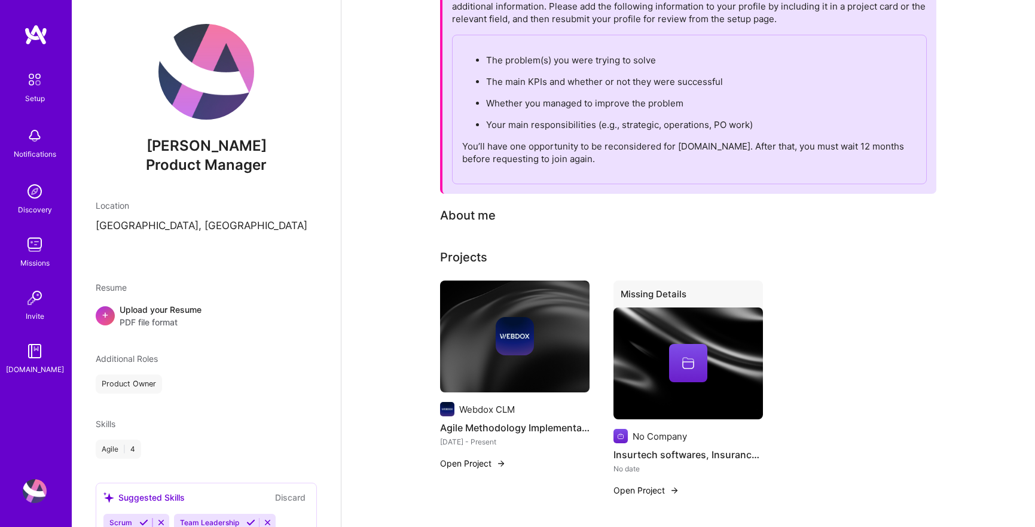
scroll to position [0, 0]
